Goal: Check status: Check status

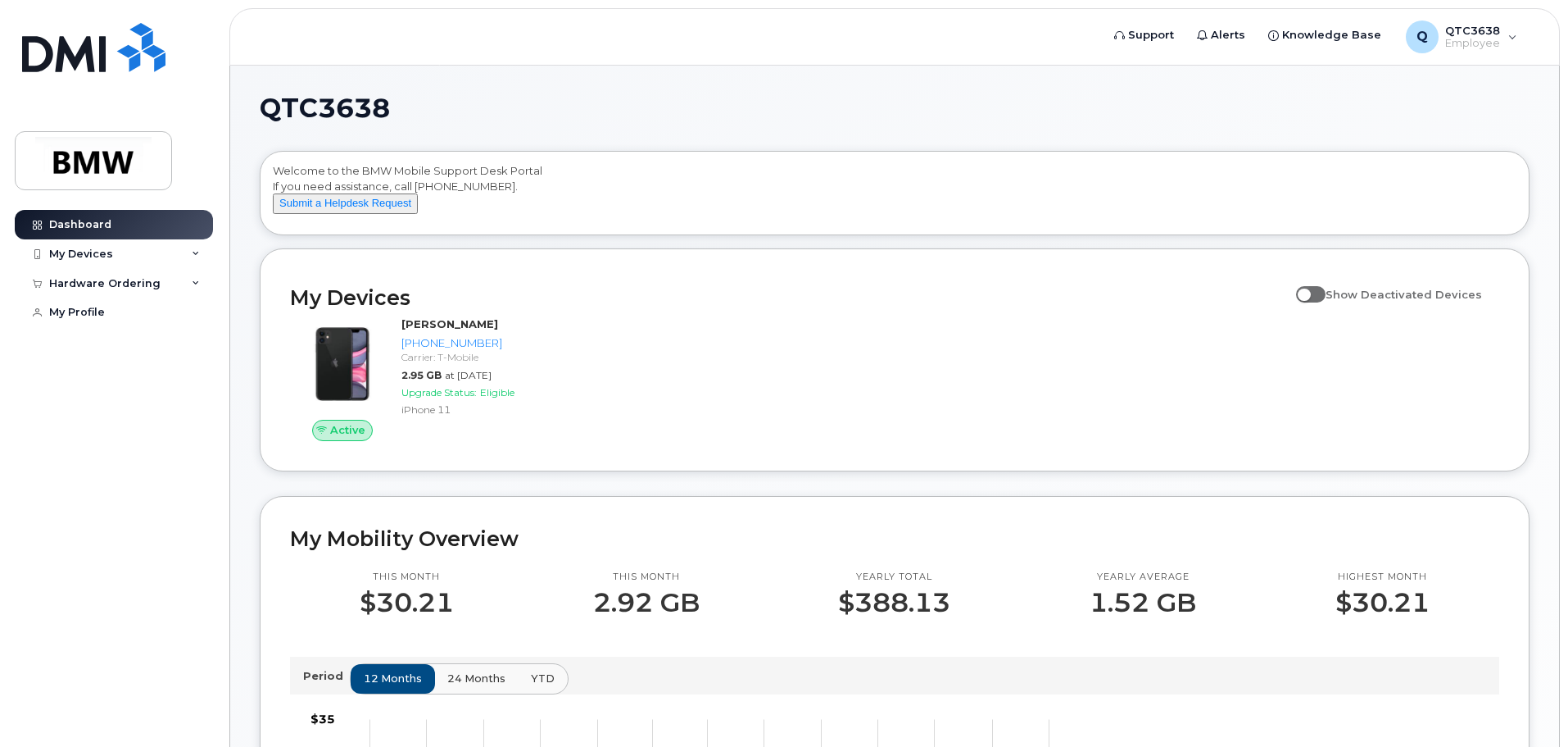
scroll to position [164, 0]
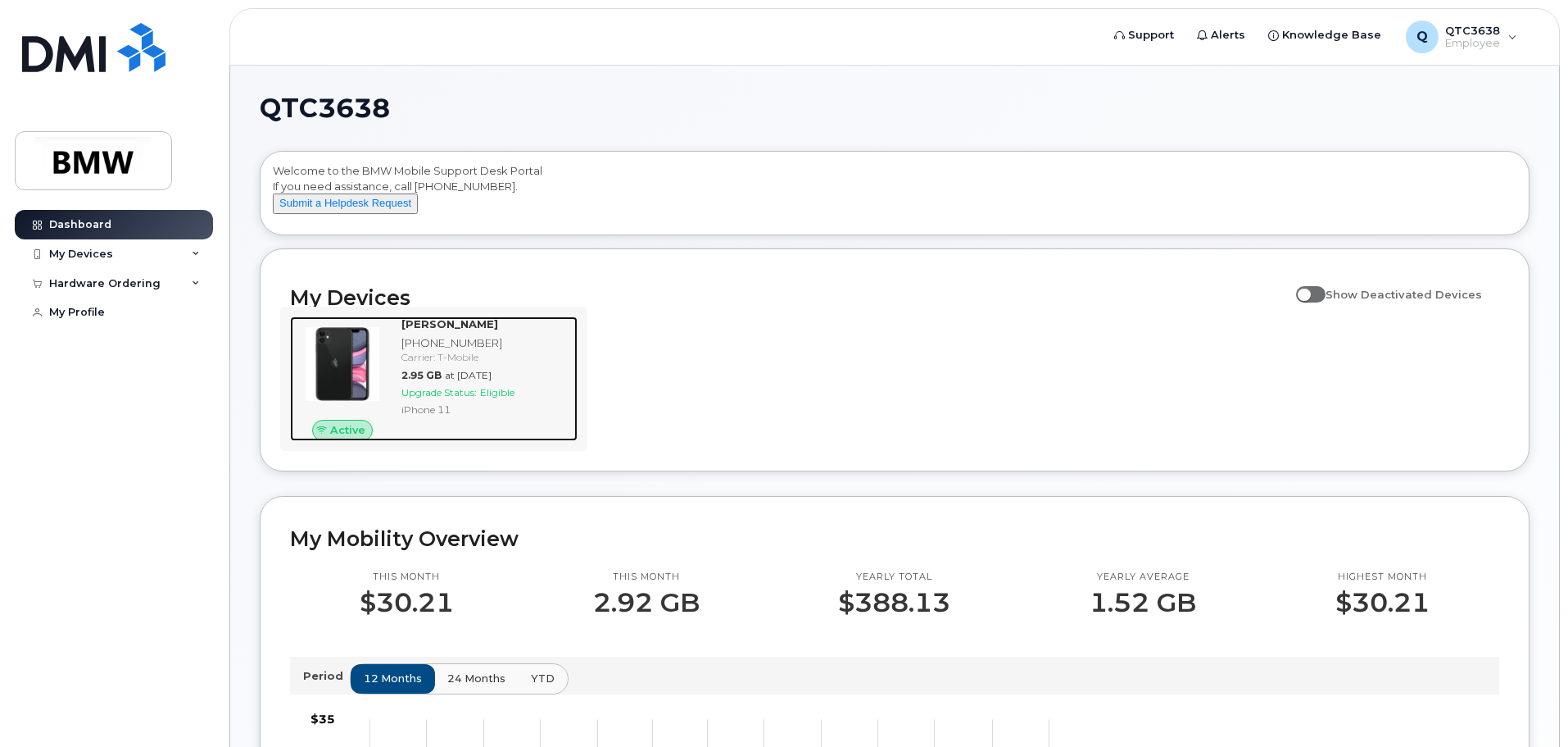
click at [460, 349] on div "Phillip Cook 864-906-6106 Carrier: T-Mobile 2.95 GB at Sep 01, 2025 Upgrade Sta…" at bounding box center [486, 378] width 182 height 124
